Goal: Transaction & Acquisition: Purchase product/service

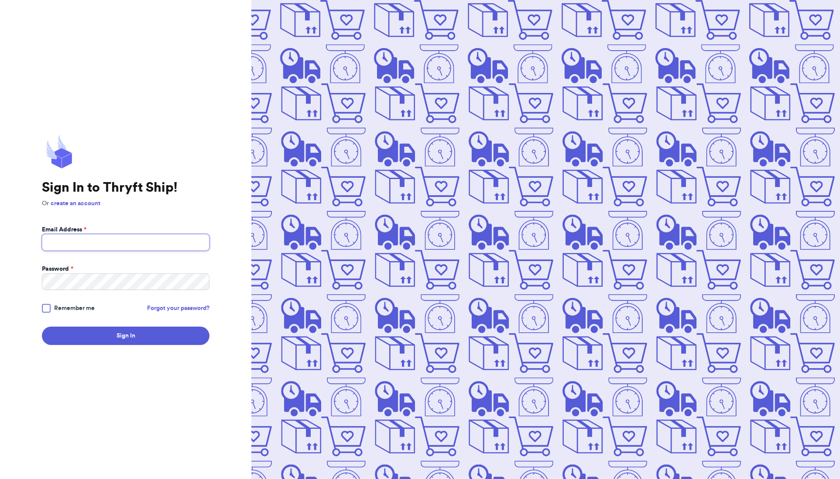
type input "[EMAIL_ADDRESS][DOMAIN_NAME]"
click at [48, 310] on div at bounding box center [46, 308] width 9 height 9
click at [0, 0] on input "Remember me" at bounding box center [0, 0] width 0 height 0
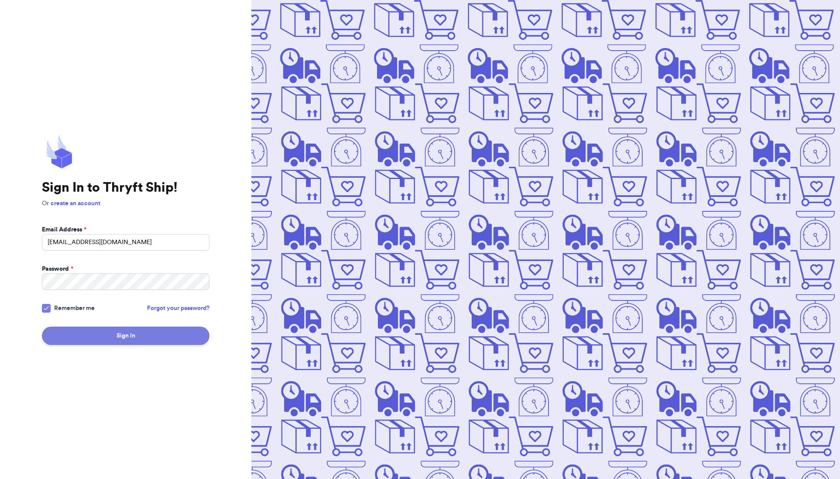
click at [92, 336] on button "Sign In" at bounding box center [126, 335] width 168 height 18
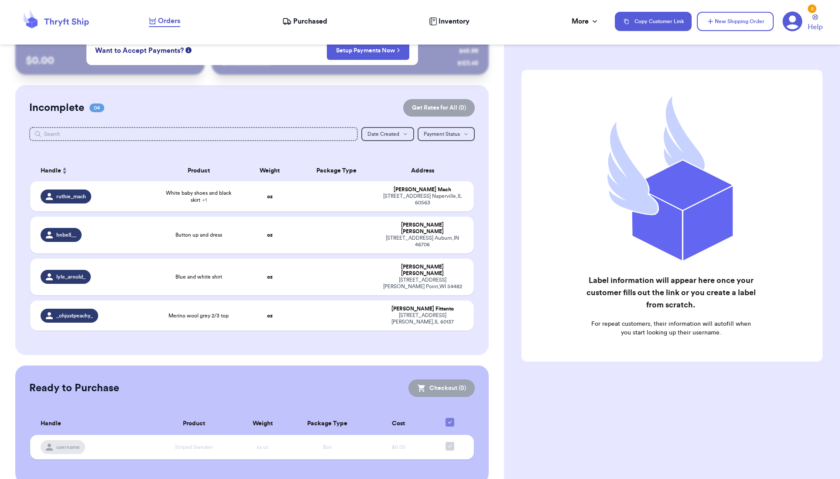
scroll to position [28, 0]
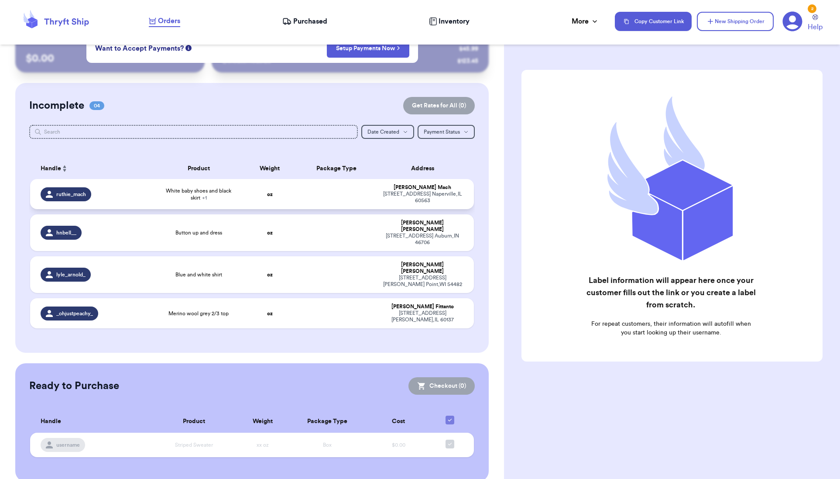
click at [269, 185] on td "oz" at bounding box center [269, 194] width 53 height 30
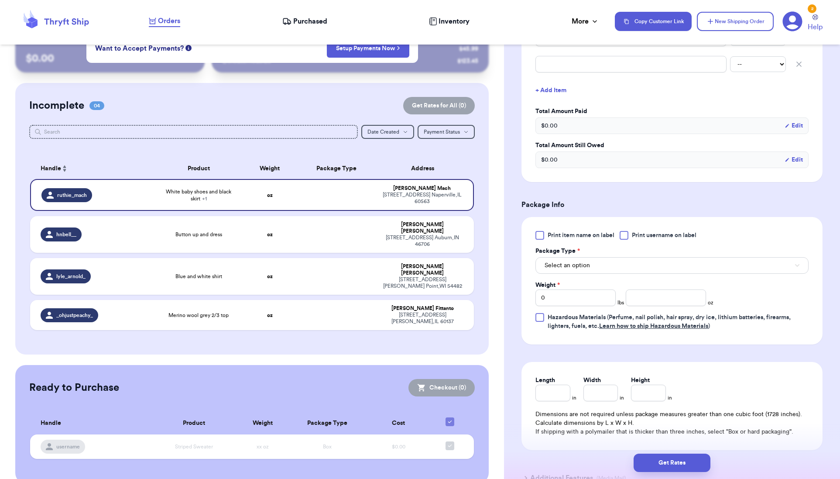
scroll to position [262, 0]
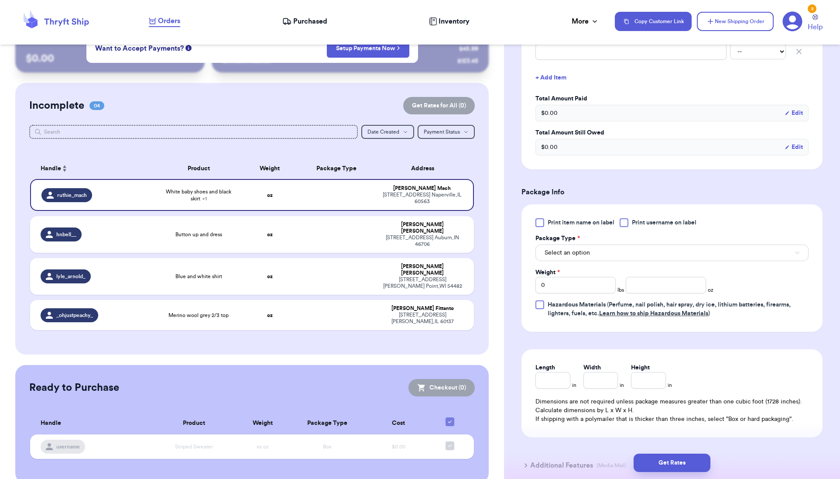
click at [539, 227] on div "Print item name on label Print username on label Package Type * Select an optio…" at bounding box center [671, 267] width 273 height 99
click at [540, 222] on div at bounding box center [539, 222] width 9 height 9
click at [0, 0] on input "Print item name on label" at bounding box center [0, 0] width 0 height 0
click at [563, 250] on span "Select an option" at bounding box center [567, 252] width 45 height 9
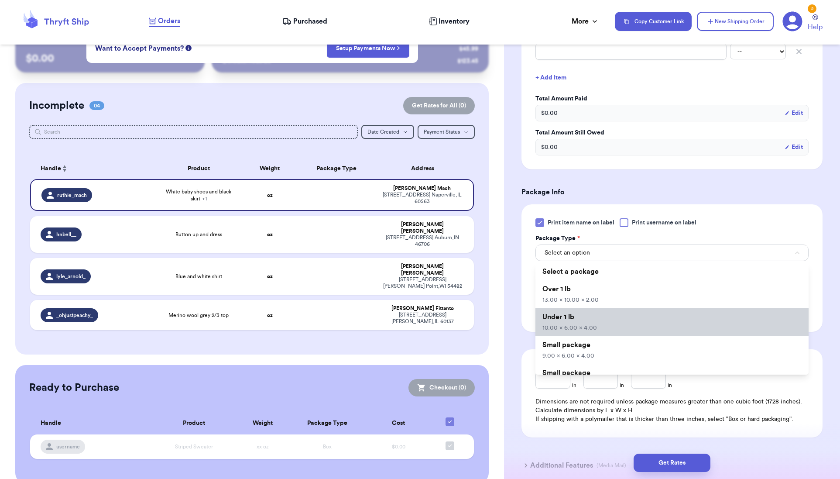
click at [622, 319] on li "Under 1 lb 10.00 x 6.00 x 4.00" at bounding box center [671, 322] width 273 height 28
type input "10"
type input "6"
type input "4"
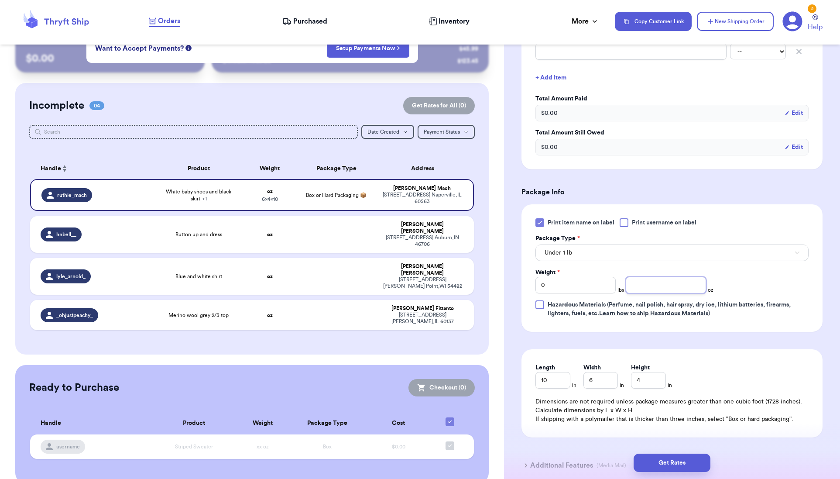
click at [656, 288] on input "number" at bounding box center [666, 285] width 80 height 17
type input "12"
click at [685, 455] on button "Get Rates" at bounding box center [672, 462] width 77 height 18
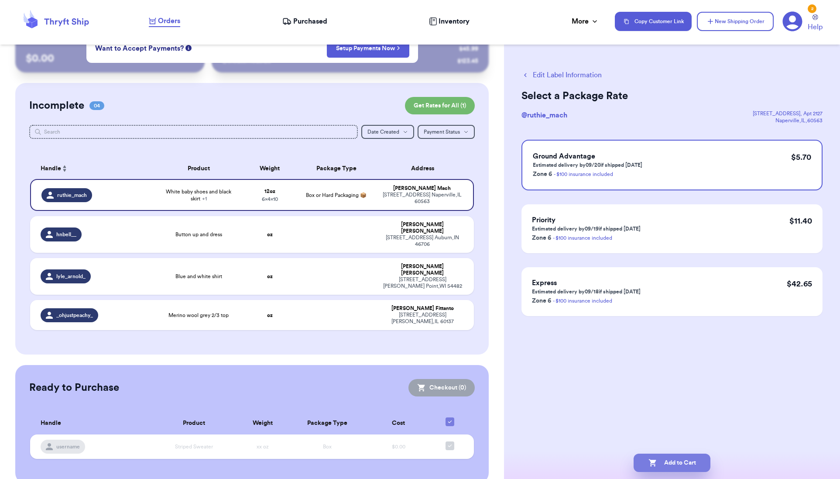
click at [675, 466] on button "Add to Cart" at bounding box center [672, 462] width 77 height 18
checkbox input "true"
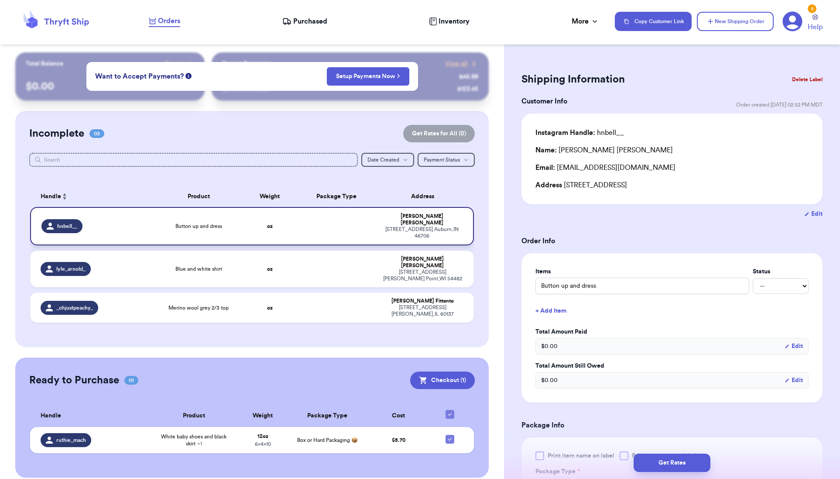
click at [312, 221] on td at bounding box center [336, 226] width 80 height 38
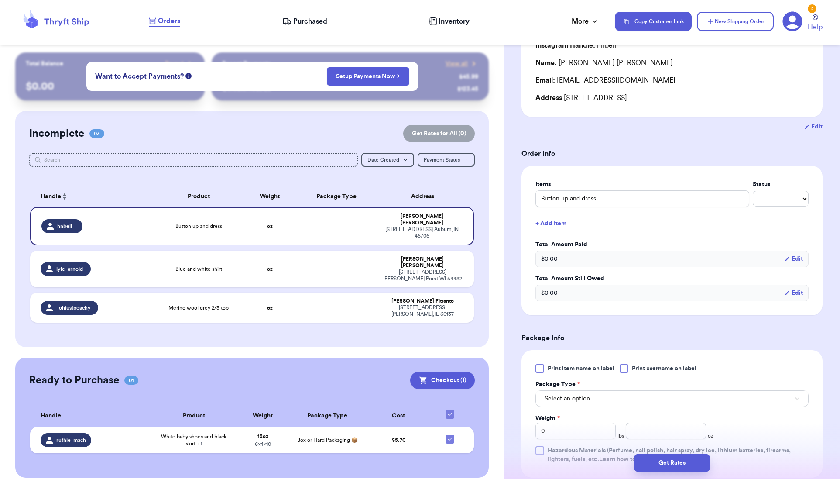
scroll to position [131, 0]
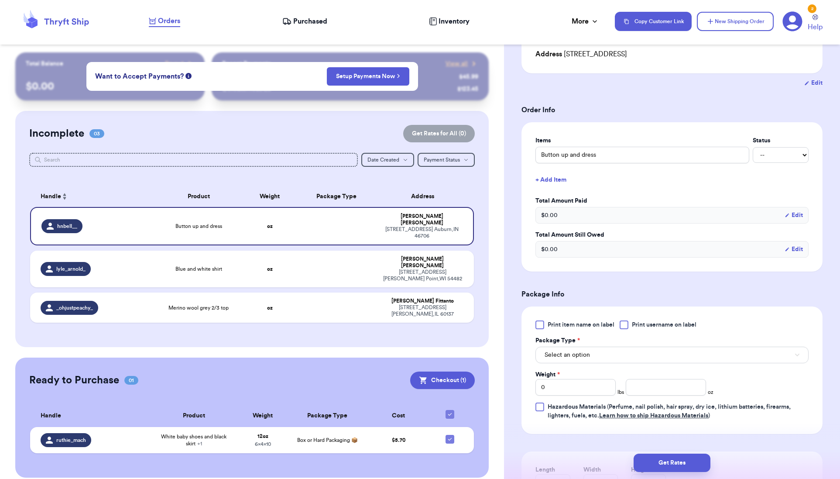
click at [540, 319] on div "Print item name on label Print username on label Package Type * Select an optio…" at bounding box center [671, 369] width 301 height 127
drag, startPoint x: 540, startPoint y: 326, endPoint x: 546, endPoint y: 332, distance: 9.0
click at [540, 326] on div at bounding box center [539, 324] width 9 height 9
click at [0, 0] on input "Print item name on label" at bounding box center [0, 0] width 0 height 0
click at [563, 344] on label "Package Type *" at bounding box center [557, 340] width 45 height 9
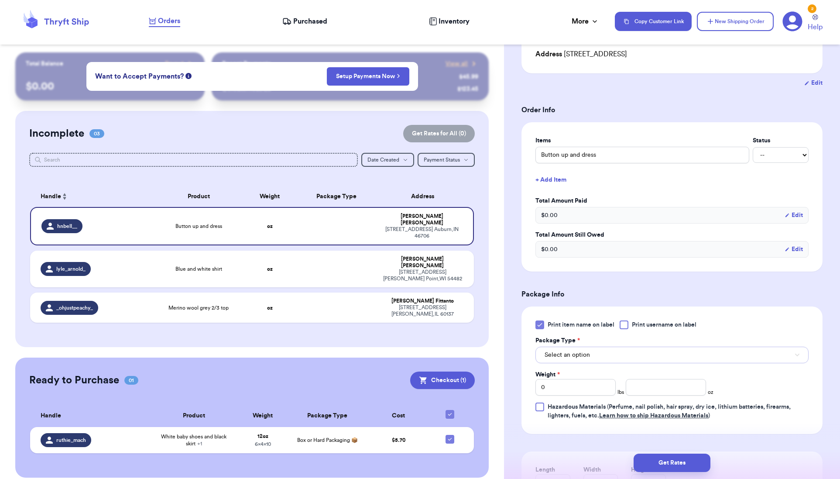
click at [565, 353] on span "Select an option" at bounding box center [567, 354] width 45 height 9
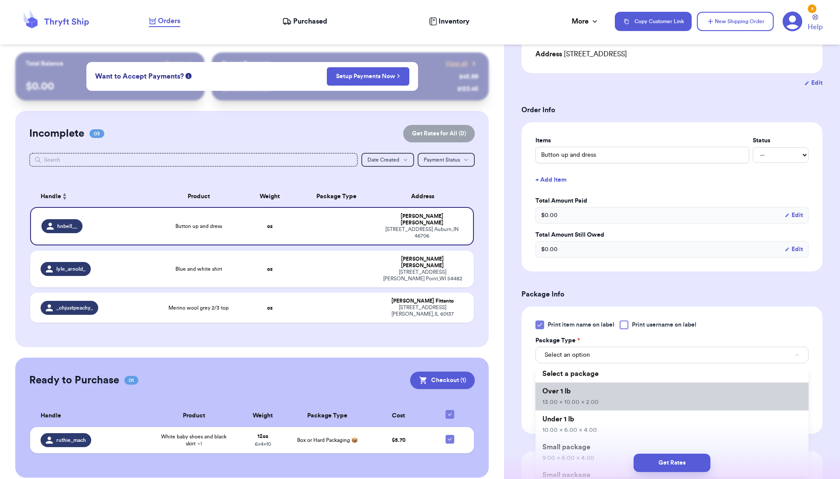
click at [572, 389] on li "Over 1 lb 13.00 x 10.00 x 2.00" at bounding box center [671, 396] width 273 height 28
type input "13"
type input "10"
type input "2"
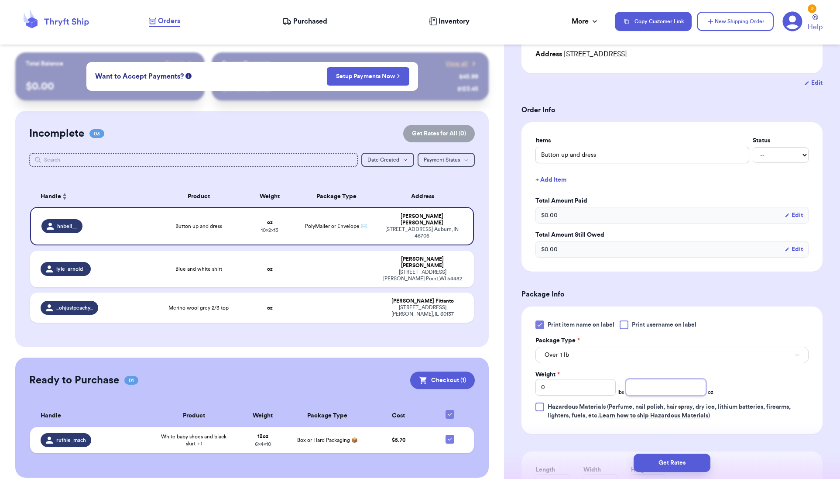
click at [685, 379] on input "number" at bounding box center [666, 387] width 80 height 17
type input "15"
click at [668, 458] on button "Get Rates" at bounding box center [672, 462] width 77 height 18
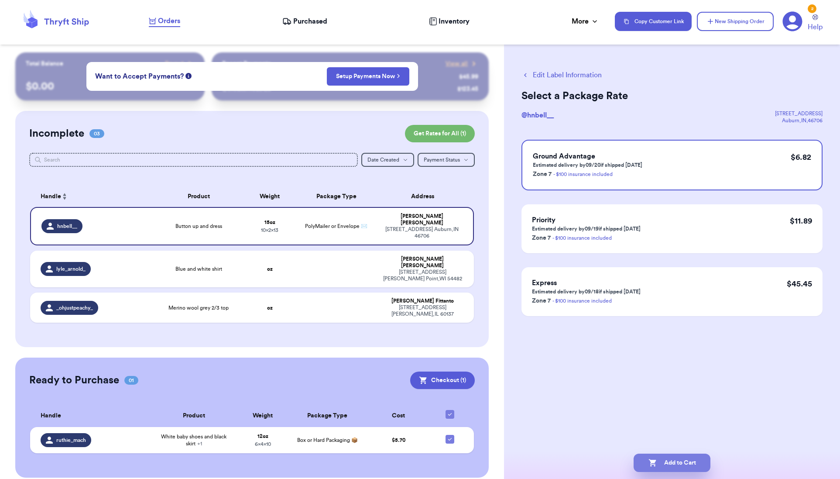
click at [666, 461] on button "Add to Cart" at bounding box center [672, 462] width 77 height 18
checkbox input "true"
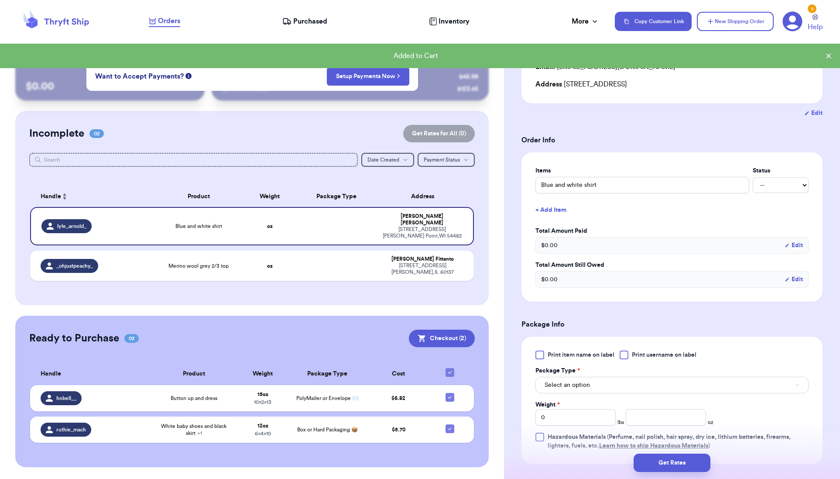
scroll to position [131, 0]
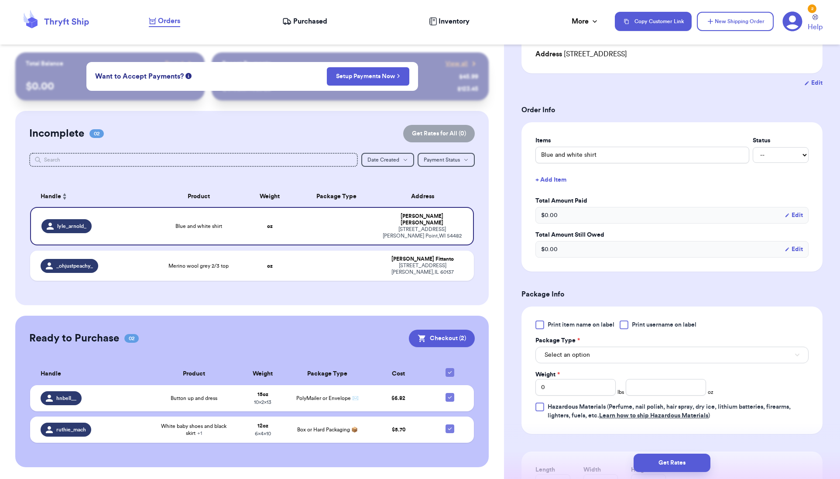
click at [542, 322] on div at bounding box center [539, 324] width 9 height 9
click at [0, 0] on input "Print item name on label" at bounding box center [0, 0] width 0 height 0
click at [567, 358] on span "Select an option" at bounding box center [567, 354] width 45 height 9
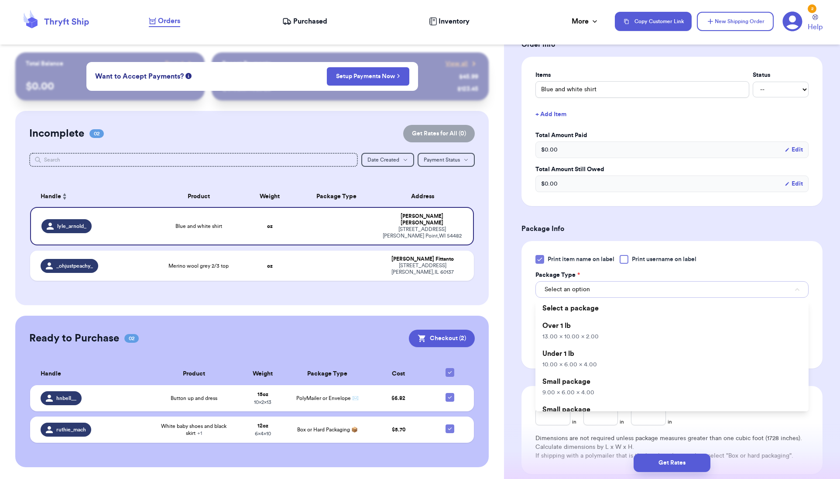
scroll to position [262, 0]
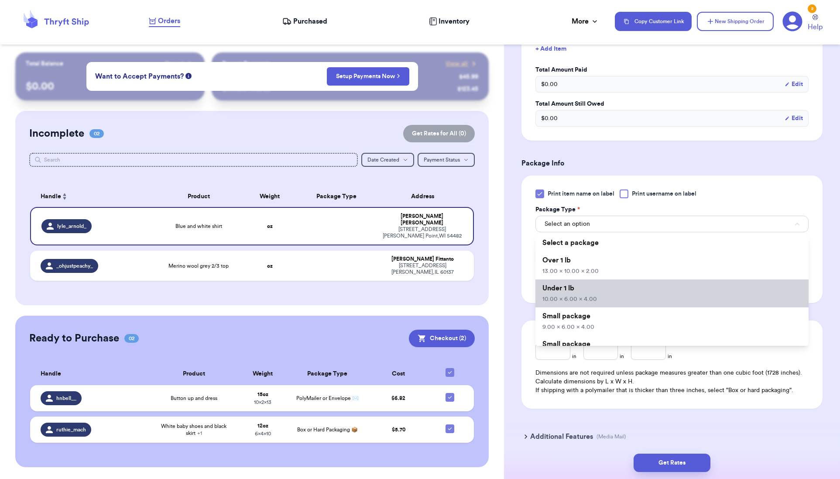
click at [565, 295] on li "Under 1 lb 10.00 x 6.00 x 4.00" at bounding box center [671, 293] width 273 height 28
type input "10"
type input "6"
type input "4"
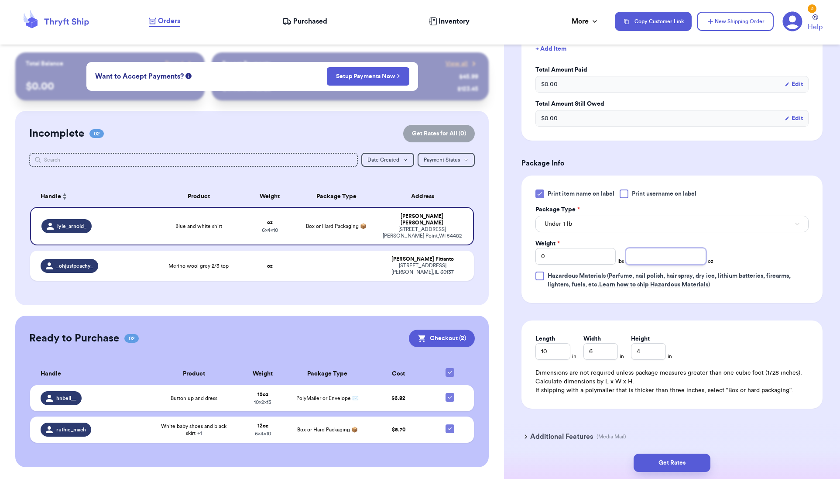
click at [649, 253] on input "number" at bounding box center [666, 256] width 80 height 17
type input "12"
click at [671, 459] on button "Get Rates" at bounding box center [672, 462] width 77 height 18
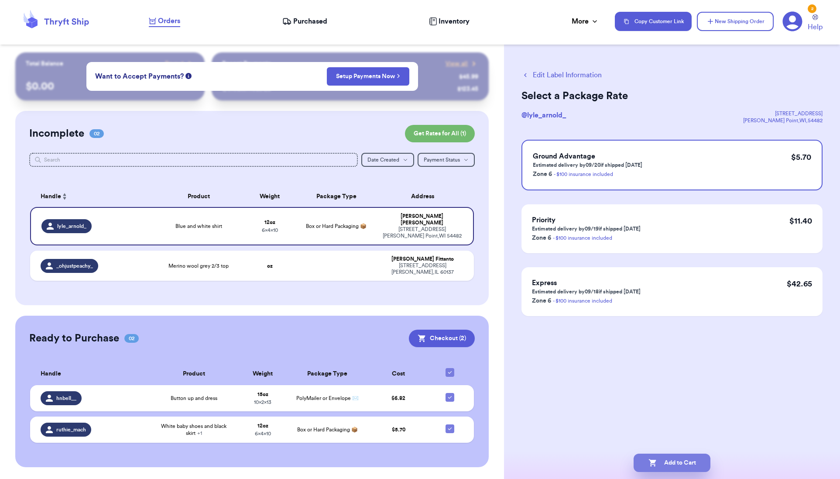
click at [681, 462] on button "Add to Cart" at bounding box center [672, 462] width 77 height 18
checkbox input "true"
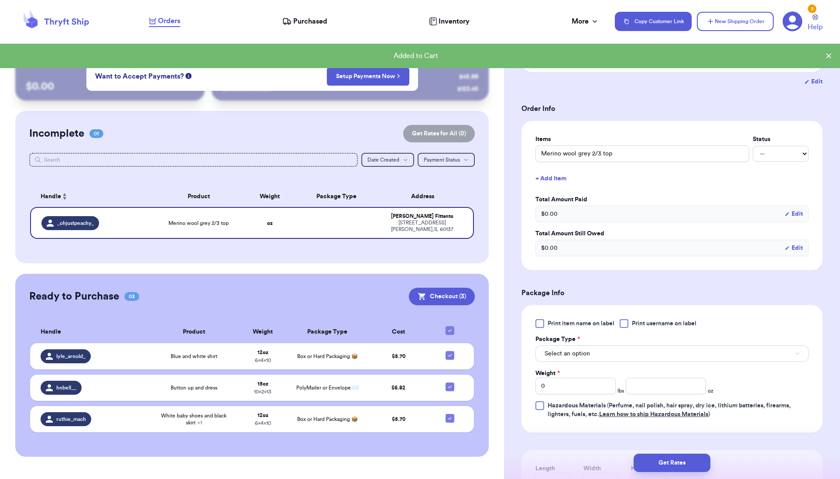
scroll to position [175, 0]
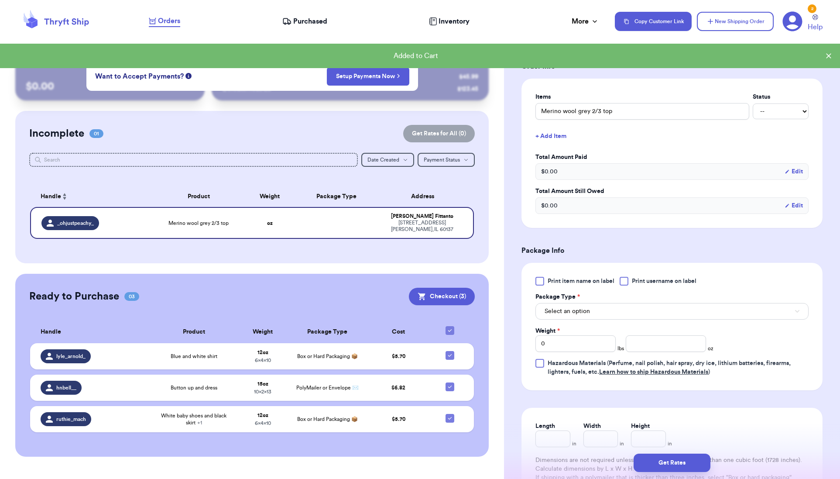
click at [540, 277] on div at bounding box center [539, 281] width 9 height 9
click at [0, 0] on input "Print item name on label" at bounding box center [0, 0] width 0 height 0
click at [560, 312] on span "Select an option" at bounding box center [567, 311] width 45 height 9
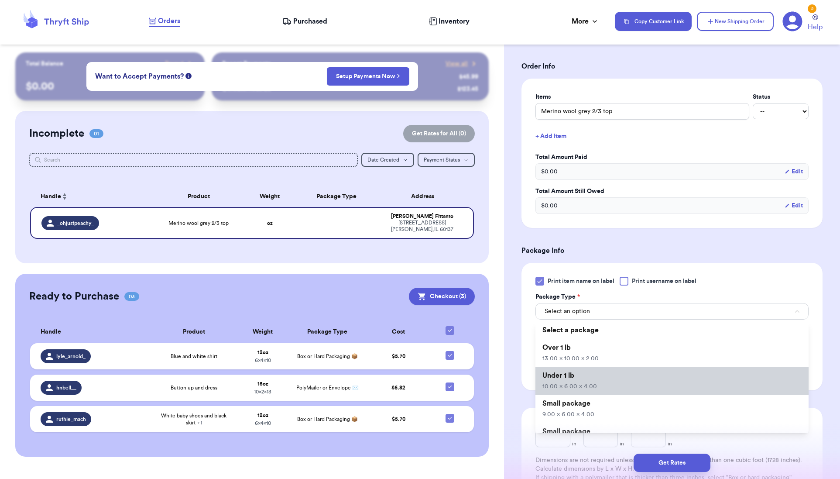
click at [579, 381] on li "Under 1 lb 10.00 x 6.00 x 4.00" at bounding box center [671, 381] width 273 height 28
type input "10"
type input "6"
type input "4"
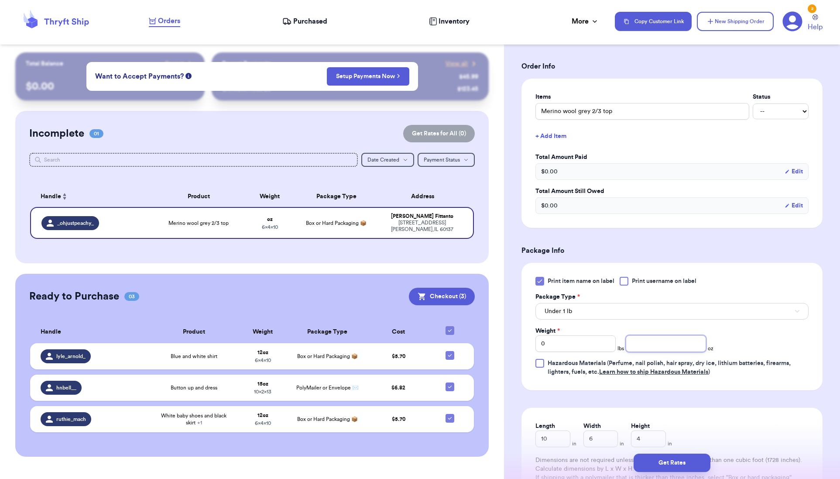
click at [642, 335] on div "Weight * 0 lbs oz" at bounding box center [624, 338] width 178 height 25
type input "12"
click at [674, 462] on button "Get Rates" at bounding box center [672, 462] width 77 height 18
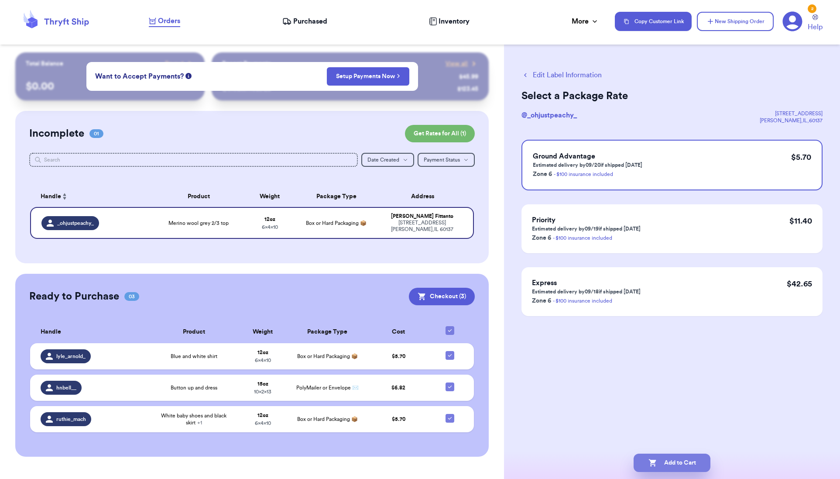
click at [675, 461] on button "Add to Cart" at bounding box center [672, 462] width 77 height 18
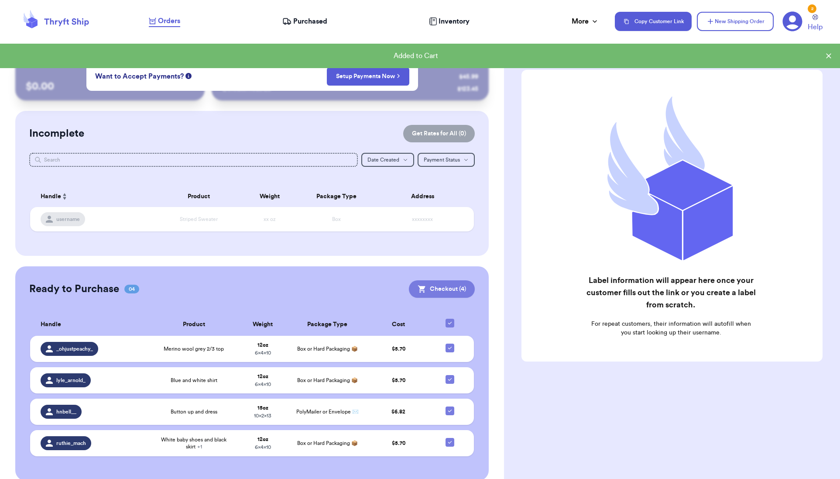
click at [445, 283] on button "Checkout ( 4 )" at bounding box center [442, 288] width 66 height 17
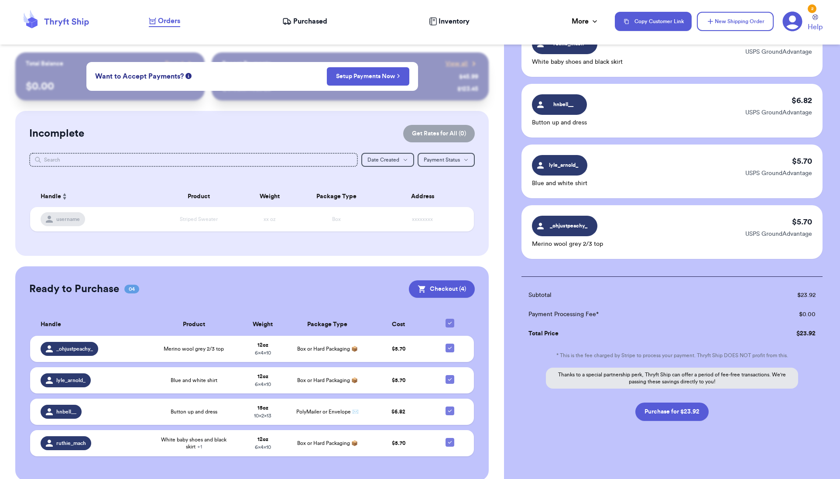
scroll to position [87, 0]
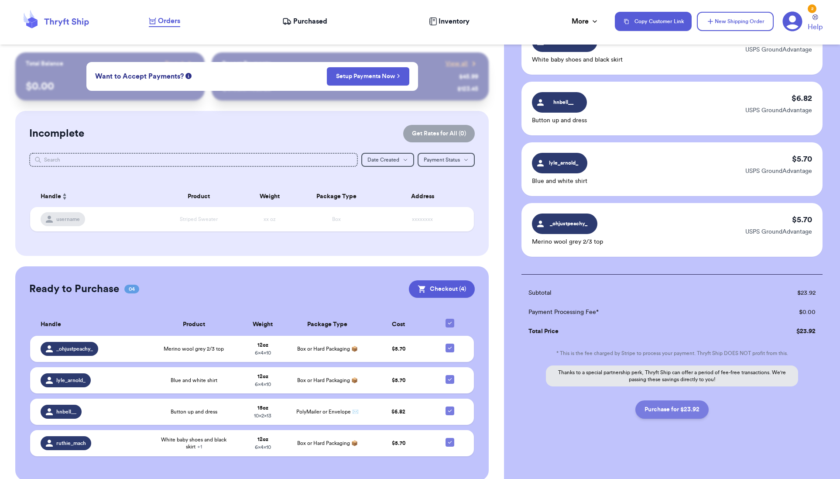
click at [665, 409] on button "Purchase for $23.92" at bounding box center [671, 409] width 73 height 18
checkbox input "false"
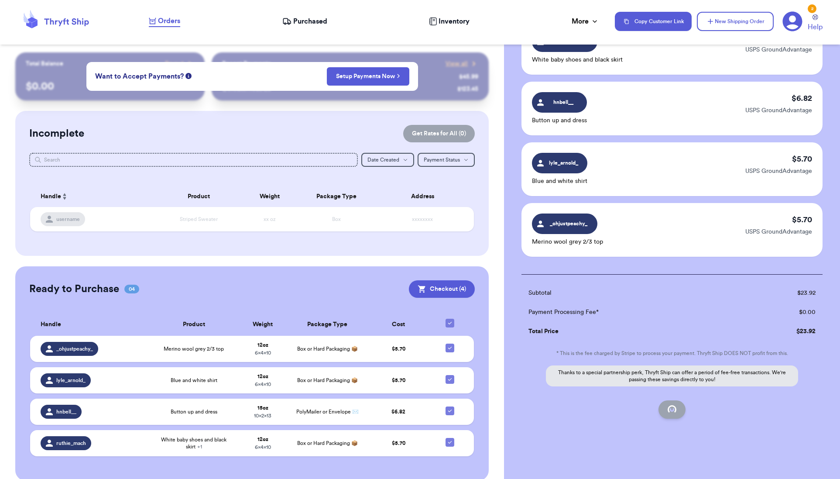
checkbox input "false"
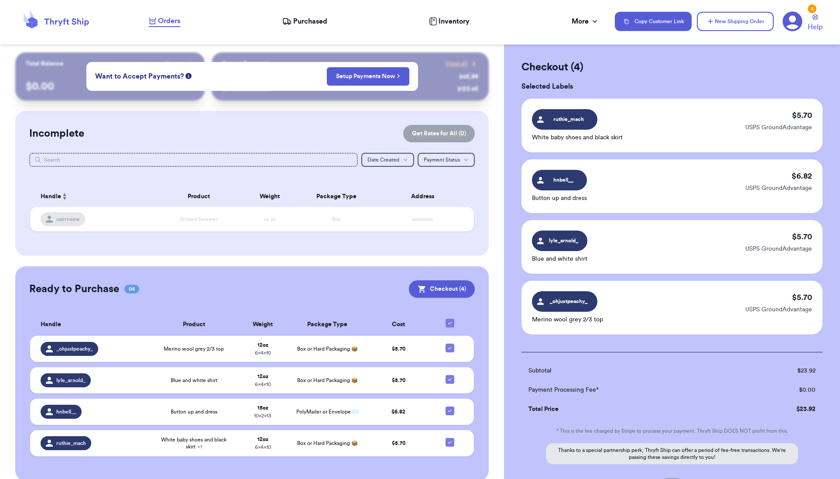
checkbox input "true"
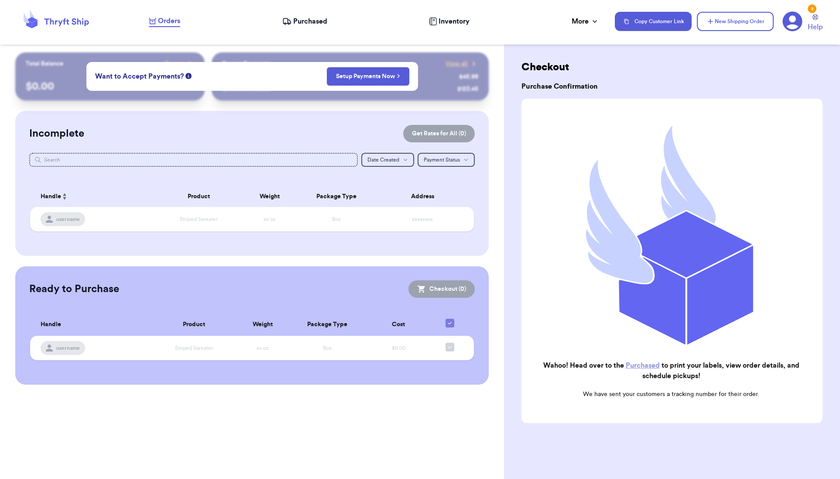
click at [634, 362] on link "Purchased" at bounding box center [643, 365] width 34 height 7
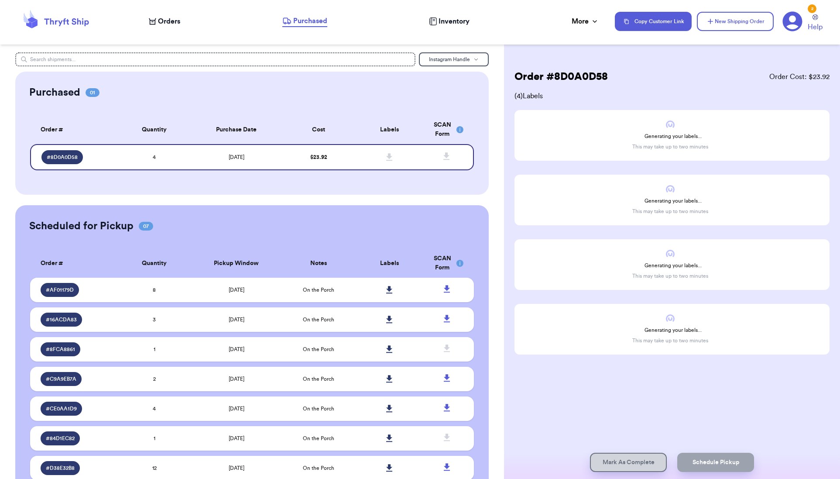
drag, startPoint x: 698, startPoint y: 462, endPoint x: 647, endPoint y: 430, distance: 60.8
click at [647, 430] on div "Order # 8D0A0D58 Order Cost: $ 23.92 ( 4 ) Labels Generating your labels... Thi…" at bounding box center [672, 239] width 336 height 479
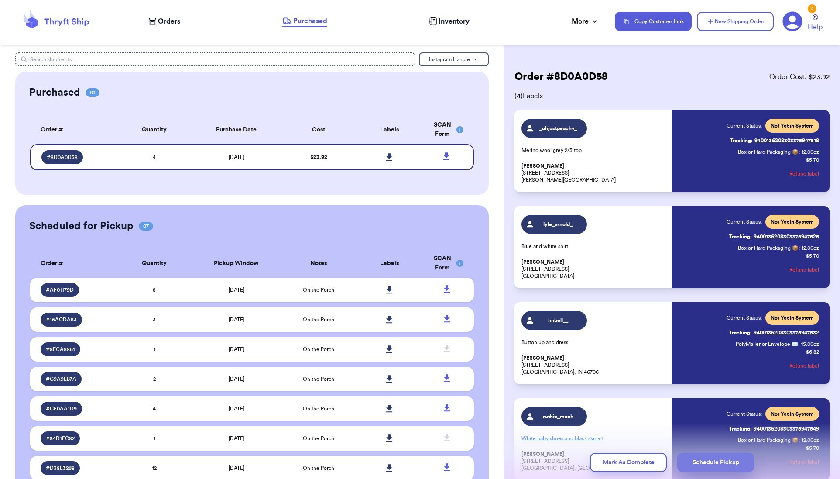
click at [715, 469] on button "Schedule Pickup" at bounding box center [715, 462] width 77 height 19
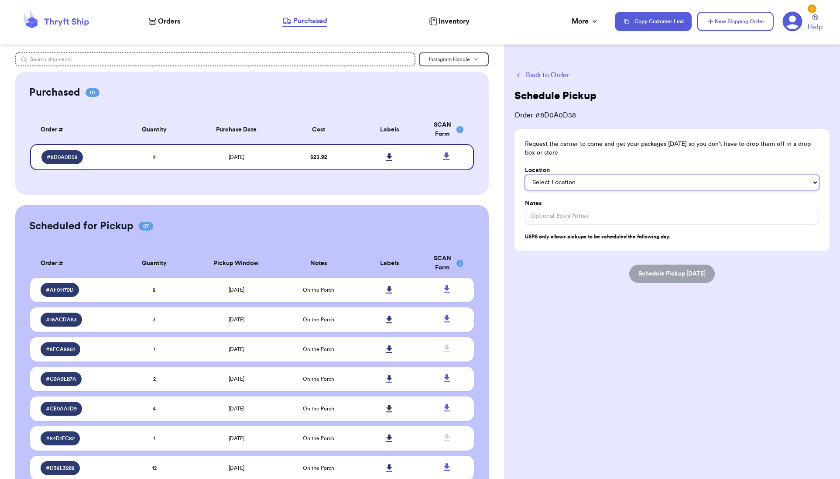
click at [560, 182] on select "Select Location In/At Mailbox On the Porch Front Door Back Door Side Door Knock…" at bounding box center [672, 183] width 294 height 16
click at [525, 175] on select "Select Location In/At Mailbox On the Porch Front Door Back Door Side Door Knock…" at bounding box center [672, 183] width 294 height 16
click at [570, 184] on select "In/At Mailbox On the Porch Front Door Back Door Side Door Knock on Door/Ring Be…" at bounding box center [672, 183] width 294 height 16
select select "On the Porch"
click at [525, 175] on select "In/At Mailbox On the Porch Front Door Back Door Side Door Knock on Door/Ring Be…" at bounding box center [672, 183] width 294 height 16
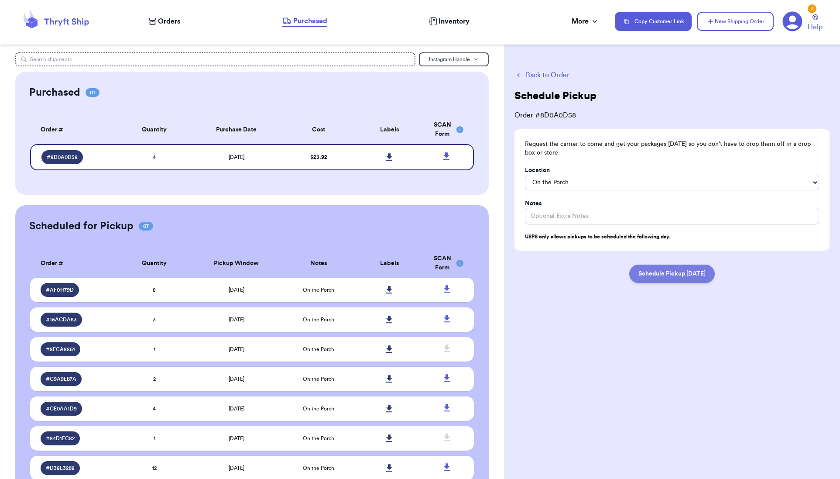
click at [658, 274] on button "Schedule Pickup [DATE]" at bounding box center [672, 273] width 86 height 18
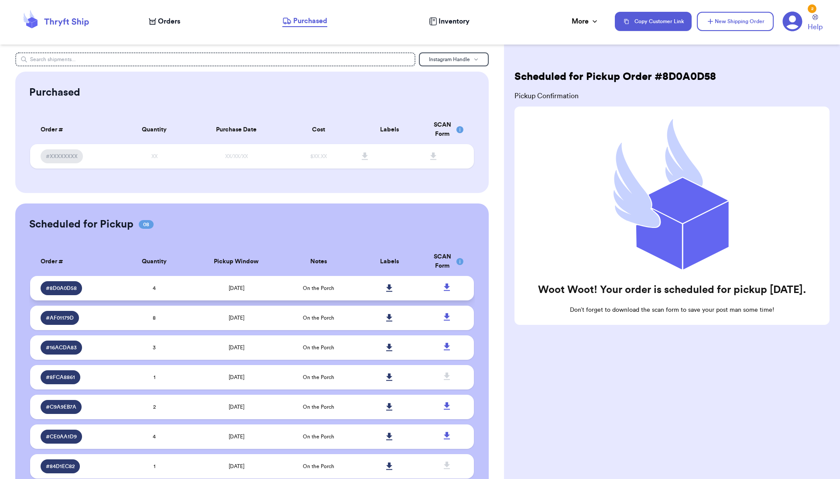
click at [386, 287] on icon at bounding box center [389, 288] width 7 height 8
